Goal: Entertainment & Leisure: Consume media (video, audio)

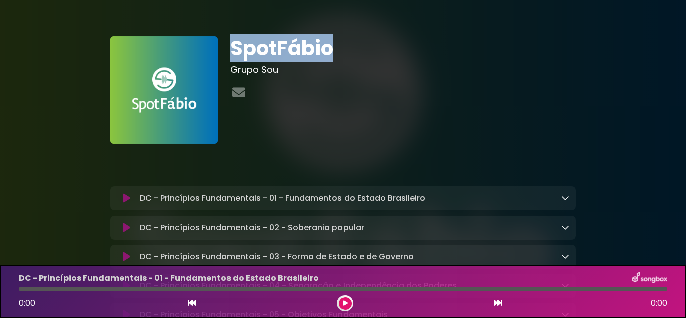
drag, startPoint x: 228, startPoint y: 46, endPoint x: 331, endPoint y: 54, distance: 102.8
click at [331, 54] on div "SpotFábio Grupo Sou" at bounding box center [403, 89] width 358 height 107
copy h1 "SpotFábio"
click at [125, 198] on icon at bounding box center [126, 198] width 8 height 10
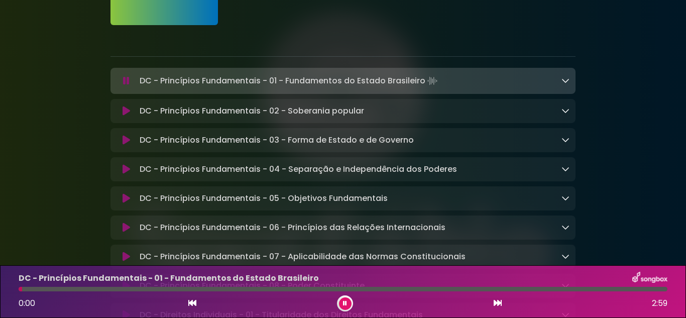
scroll to position [100, 0]
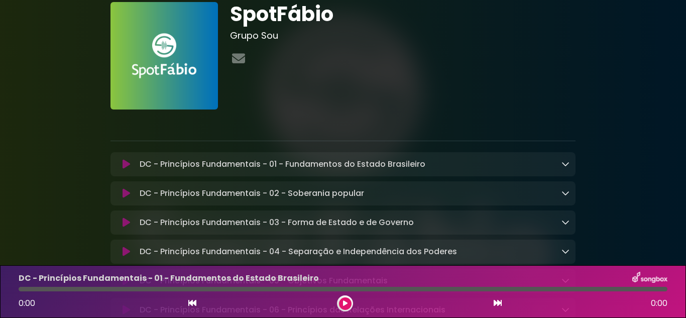
scroll to position [50, 0]
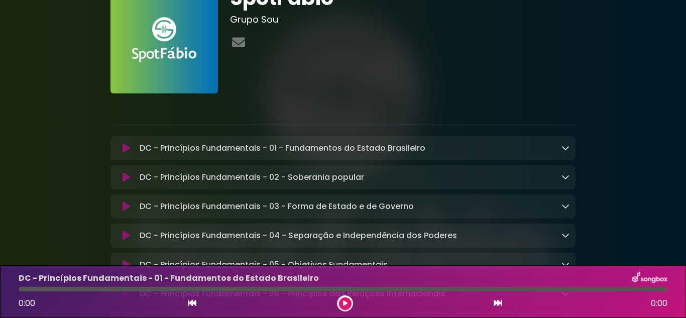
click at [124, 147] on icon at bounding box center [126, 148] width 8 height 10
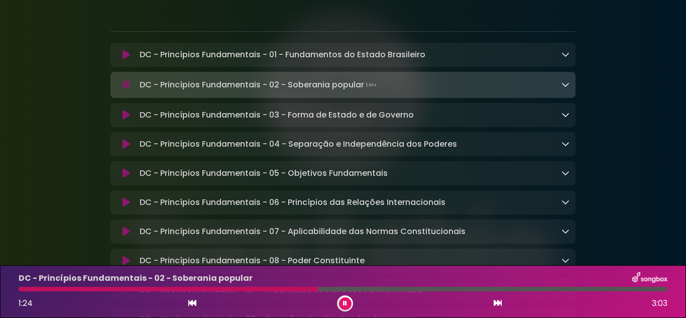
scroll to position [151, 0]
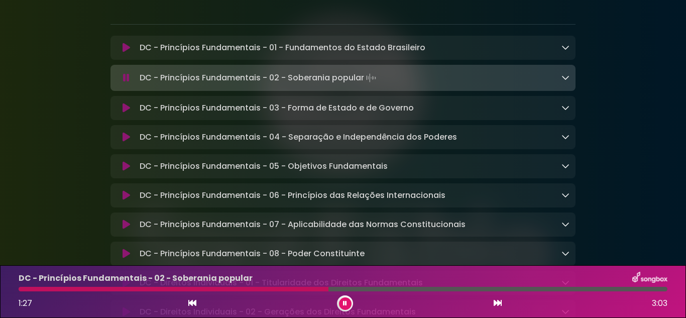
click at [567, 53] on link at bounding box center [565, 48] width 8 height 12
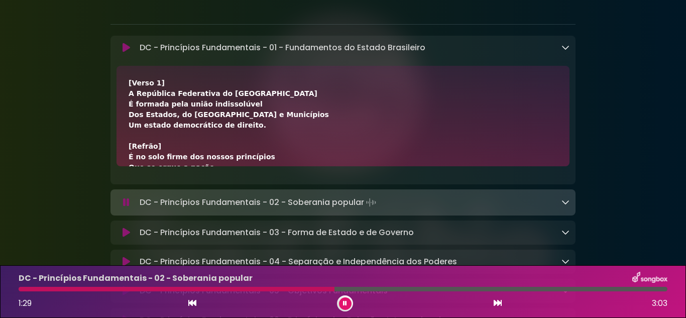
click at [566, 50] on icon at bounding box center [565, 47] width 8 height 8
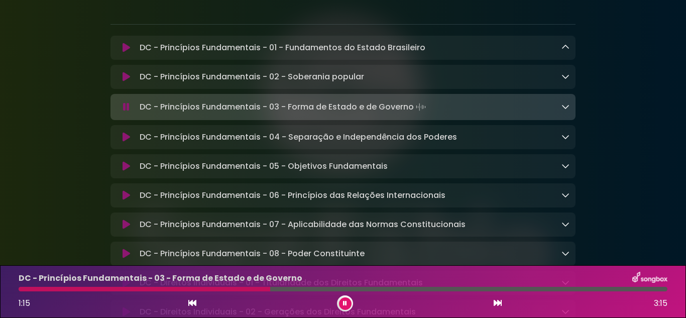
click at [348, 301] on button at bounding box center [345, 303] width 13 height 13
